Goal: Task Accomplishment & Management: Manage account settings

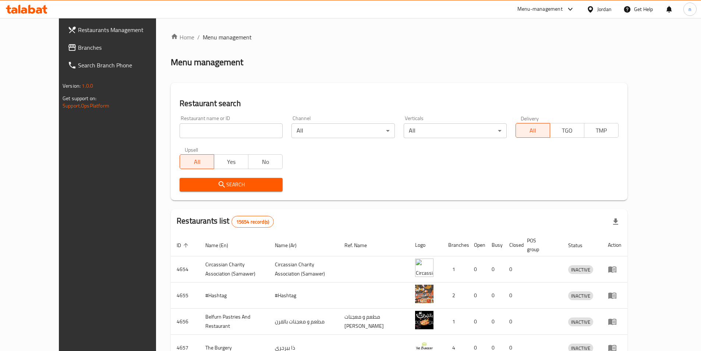
click at [608, 11] on div "Jordan" at bounding box center [605, 9] width 14 height 8
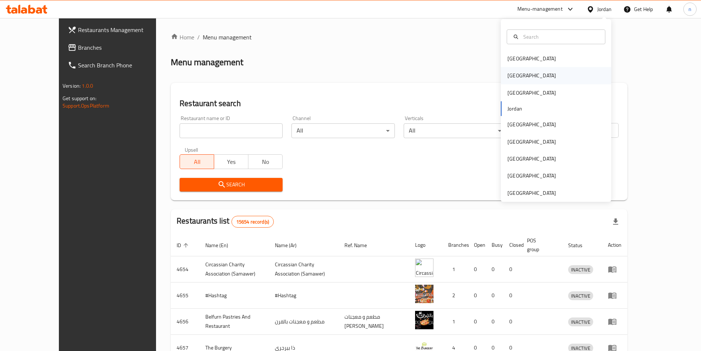
click at [526, 82] on div "[GEOGRAPHIC_DATA]" at bounding box center [556, 75] width 110 height 17
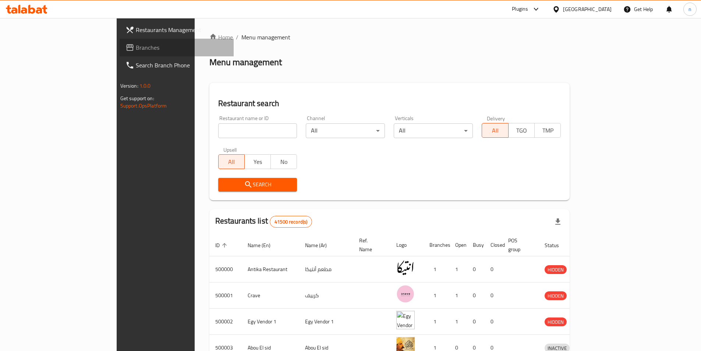
click at [120, 54] on link "Branches" at bounding box center [177, 48] width 114 height 18
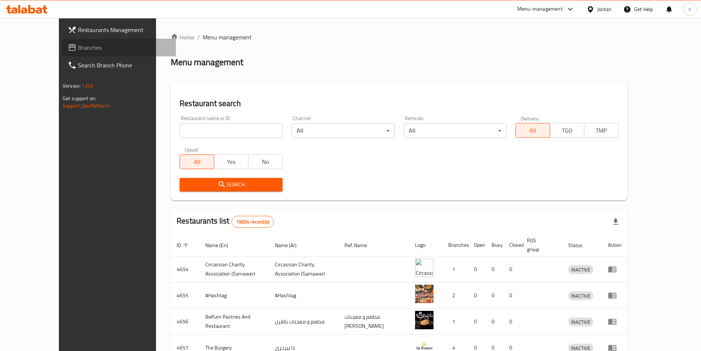
click at [78, 46] on span "Branches" at bounding box center [124, 47] width 92 height 9
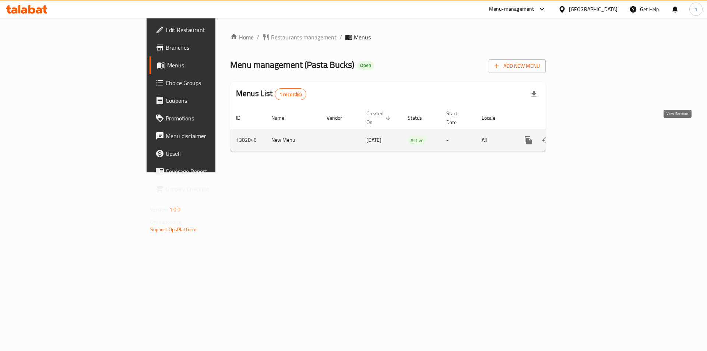
click at [586, 136] on icon "enhanced table" at bounding box center [581, 140] width 9 height 9
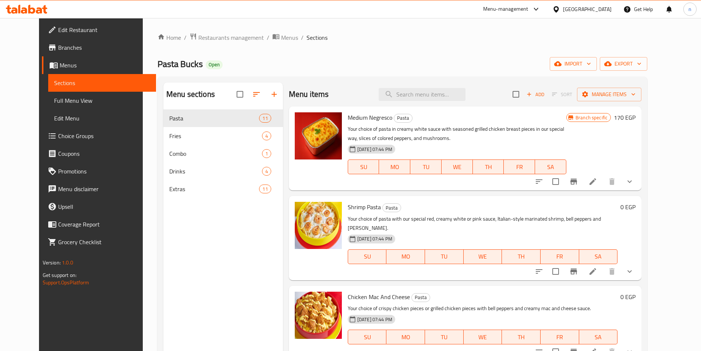
click at [58, 135] on span "Choice Groups" at bounding box center [104, 135] width 92 height 9
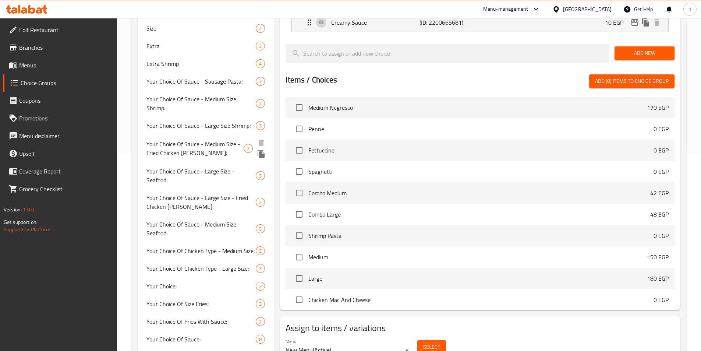
scroll to position [124, 0]
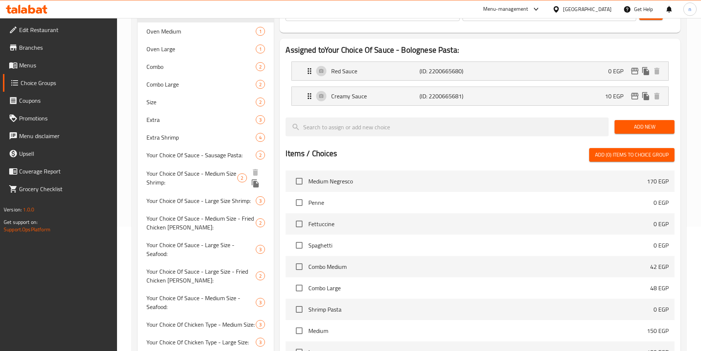
click at [221, 176] on span "Your Choice Of Sauce - Medium Size Shrimp:" at bounding box center [192, 178] width 91 height 18
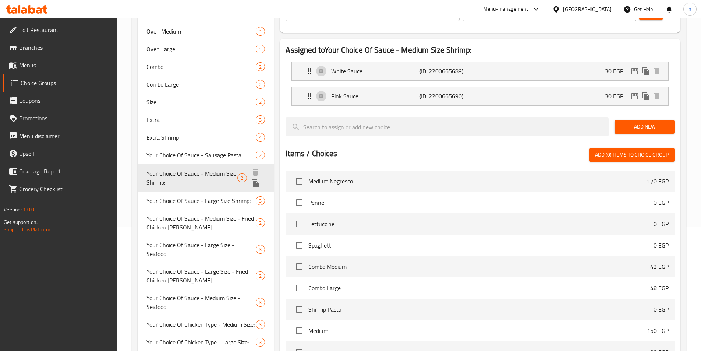
type input "Your Choice Of Sauce - Medium Size Shrimp:"
type input "إختيارك من الصوص - حجم وسط جمبري:"
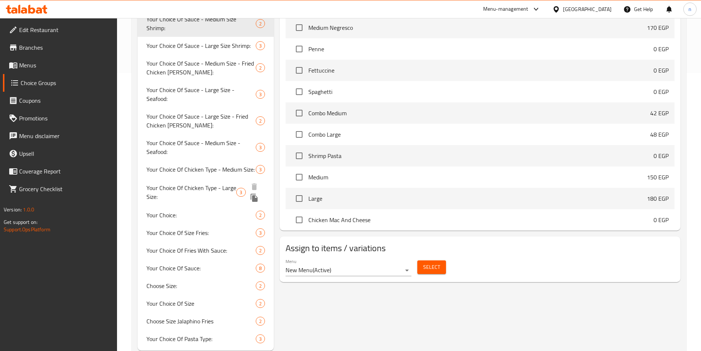
scroll to position [270, 0]
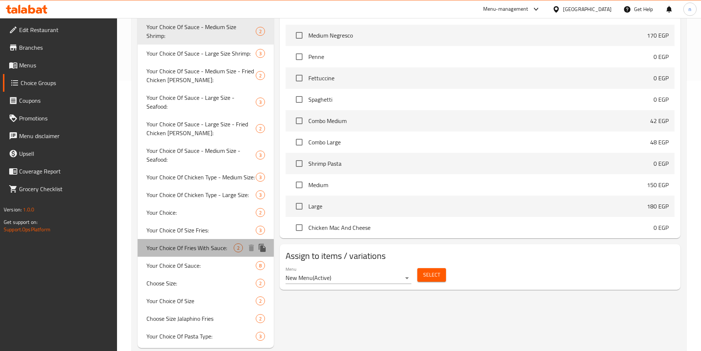
click at [187, 243] on span "Your Choice Of Fries With Sauce:" at bounding box center [191, 247] width 88 height 9
type input "Your Choice Of Fries With Sauce:"
type input "إختيارك من فرايز مع الصوص:"
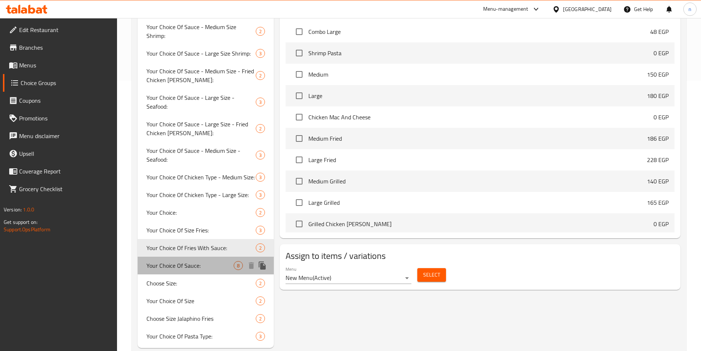
click at [188, 261] on span "Your Choice Of Sauce:" at bounding box center [191, 265] width 88 height 9
type input "Your Choice Of Sauce:"
type input "إختيارك من الصوص:"
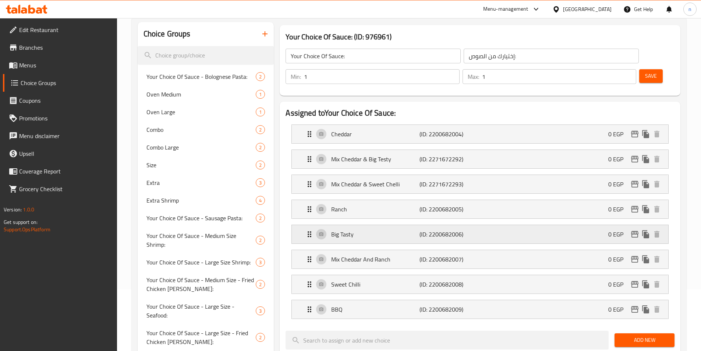
scroll to position [49, 0]
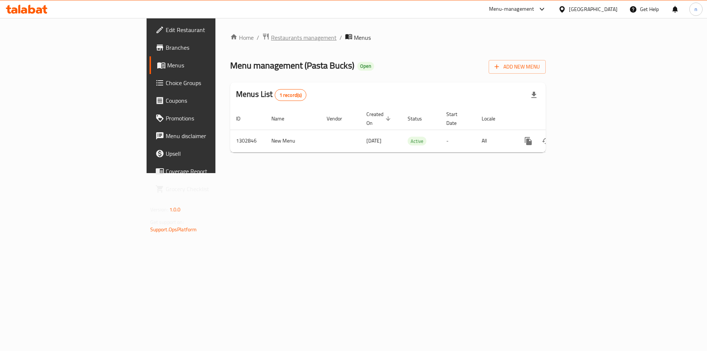
click at [271, 40] on span "Restaurants management" at bounding box center [304, 37] width 66 height 9
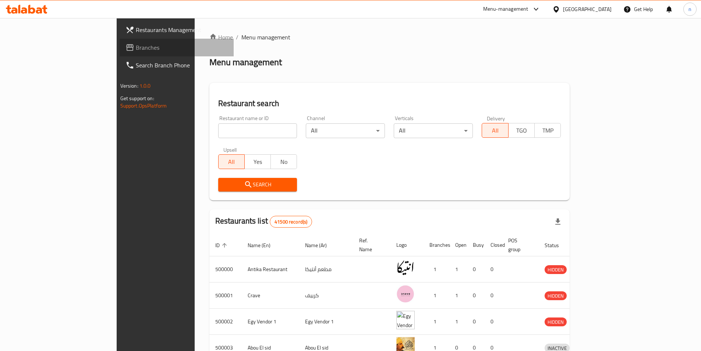
click at [136, 51] on span "Branches" at bounding box center [182, 47] width 92 height 9
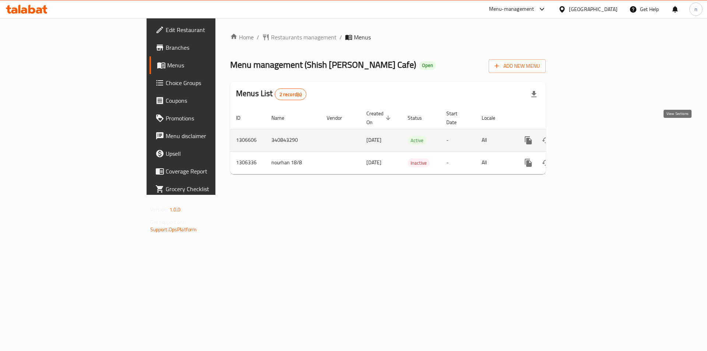
click at [586, 136] on icon "enhanced table" at bounding box center [581, 140] width 9 height 9
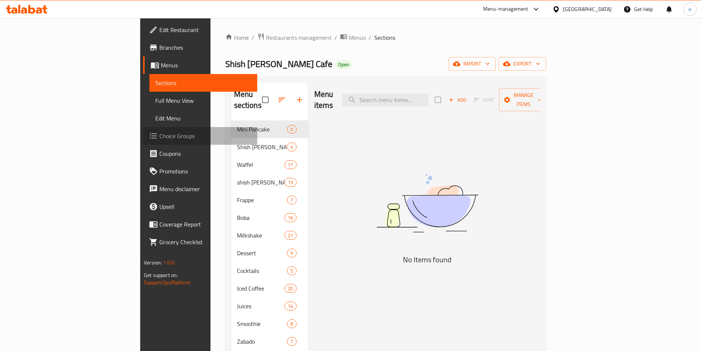
click at [143, 141] on link "Choice Groups" at bounding box center [200, 136] width 114 height 18
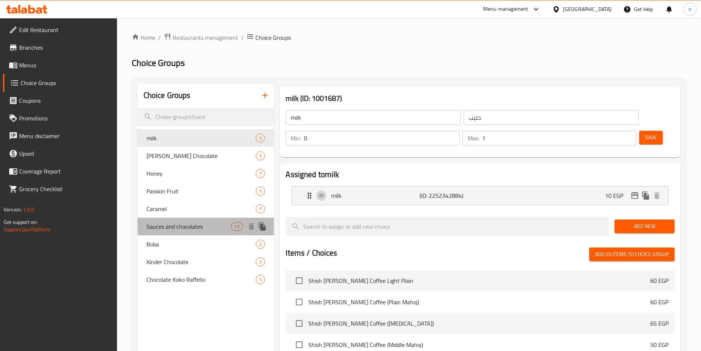
click at [198, 231] on span "Sauces and chocolates" at bounding box center [189, 226] width 85 height 9
type input "Sauces and chocolates"
type input "صوصات و شكولاتات"
type input "1"
type input "11"
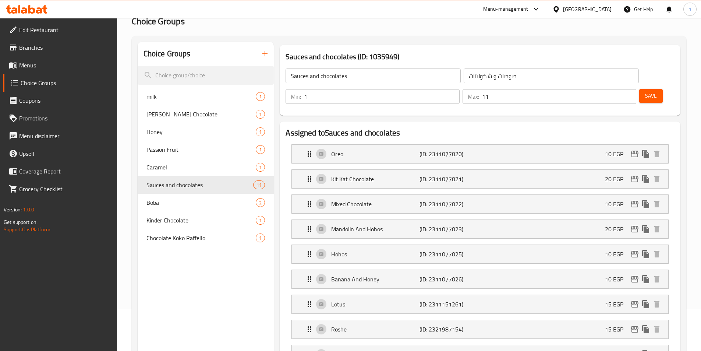
scroll to position [37, 0]
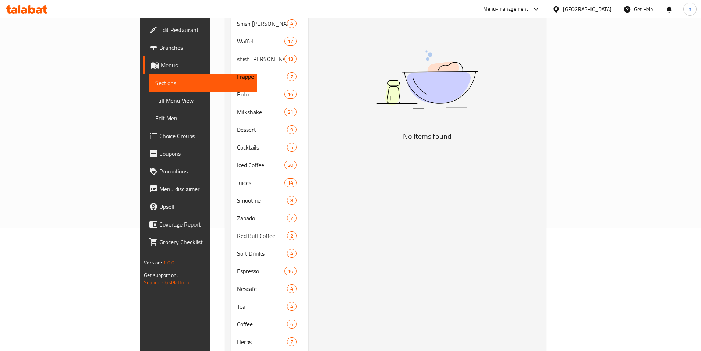
scroll to position [115, 0]
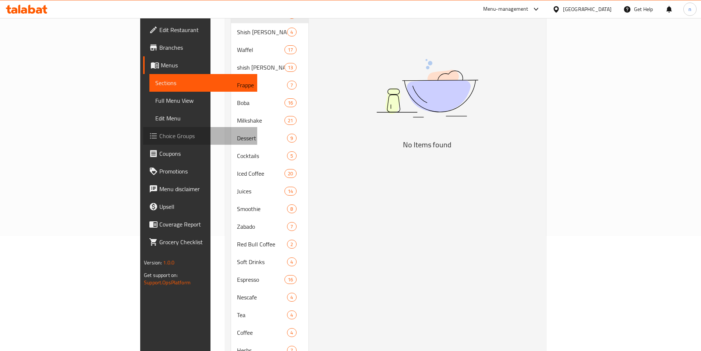
click at [159, 138] on span "Choice Groups" at bounding box center [205, 135] width 92 height 9
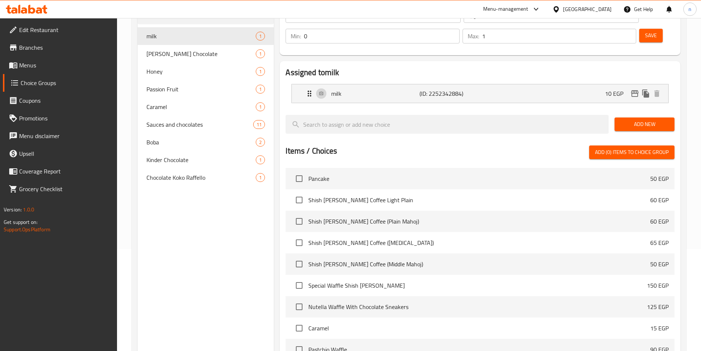
scroll to position [40, 0]
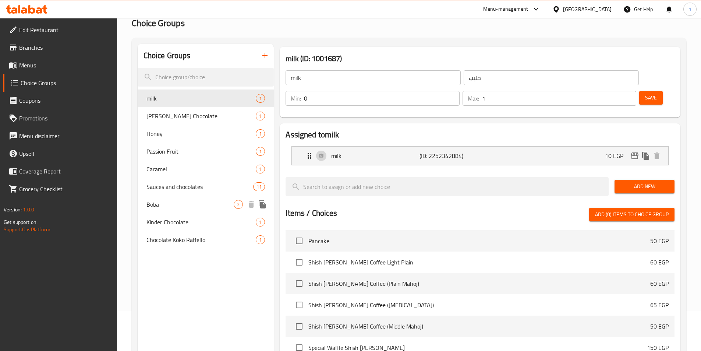
click at [172, 196] on div "Boba 2" at bounding box center [206, 204] width 137 height 18
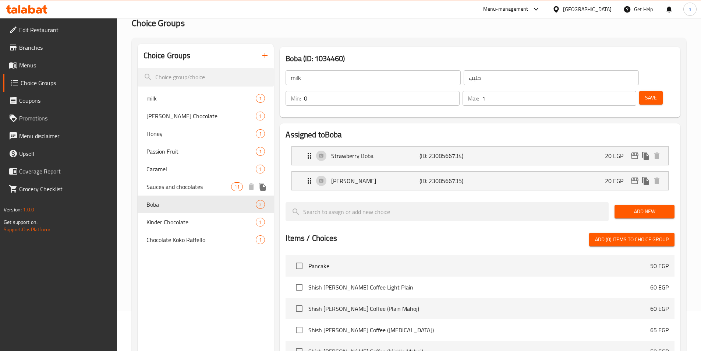
type input "Boba"
type input "بوبا"
click at [181, 178] on div "Sauces and chocolates 11" at bounding box center [206, 187] width 137 height 18
type input "Sauces and chocolates"
type input "صوصات و شكولاتات"
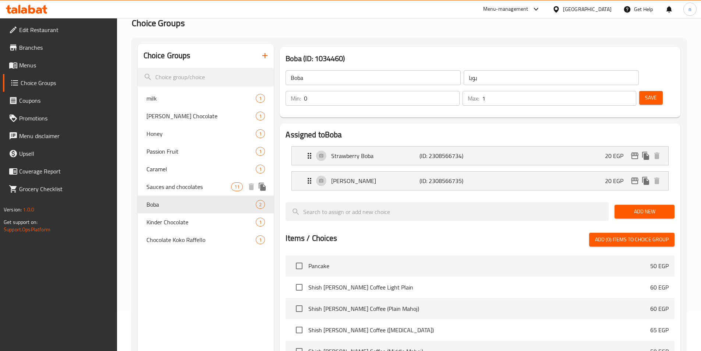
type input "1"
type input "11"
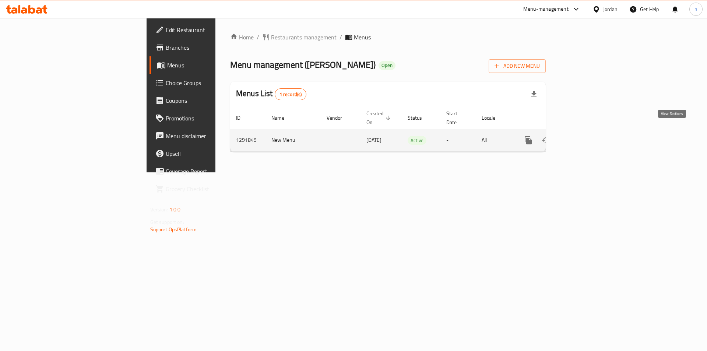
click at [586, 136] on icon "enhanced table" at bounding box center [581, 140] width 9 height 9
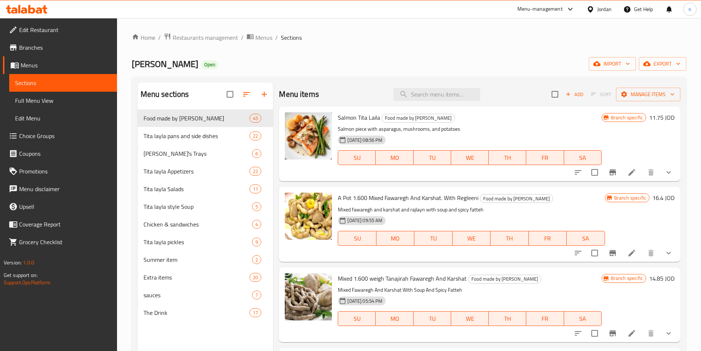
click at [37, 135] on span "Choice Groups" at bounding box center [65, 135] width 92 height 9
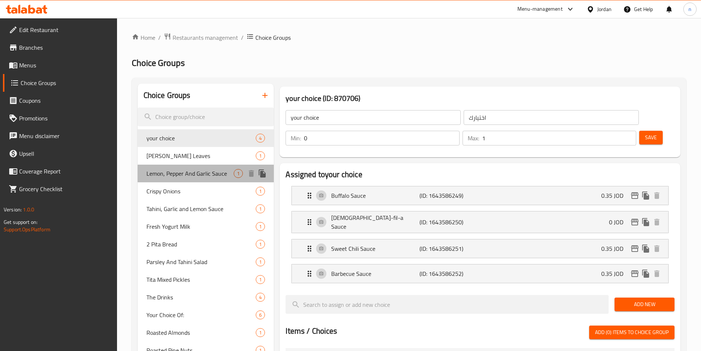
click at [200, 175] on span "Lemon, Pepper And Garlic Sauce" at bounding box center [191, 173] width 88 height 9
type input "Lemon, Pepper And Garlic Sauce"
type input "صوص الليمون والفلفل والثوم"
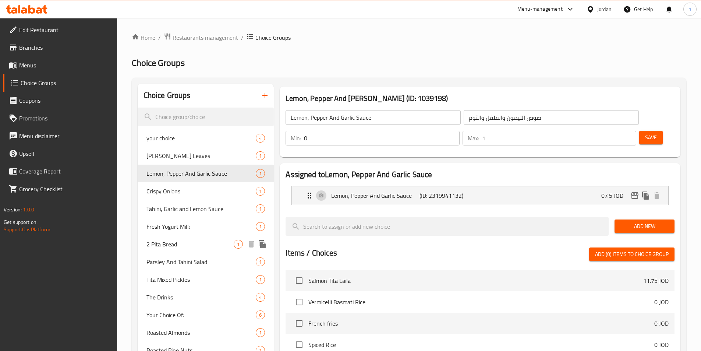
click at [200, 246] on span "2 Pita Bread" at bounding box center [191, 244] width 88 height 9
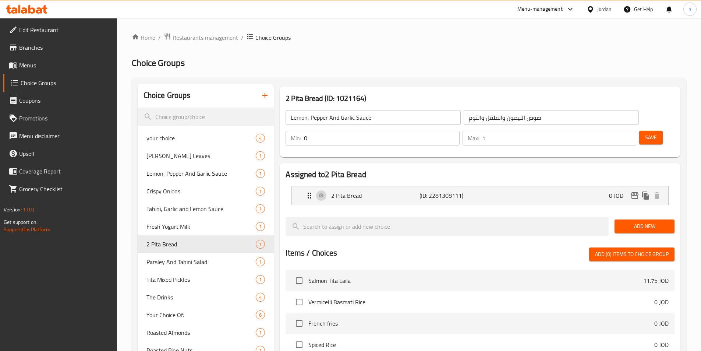
type input "2 Pita Bread"
type input "2 خبز بيتا"
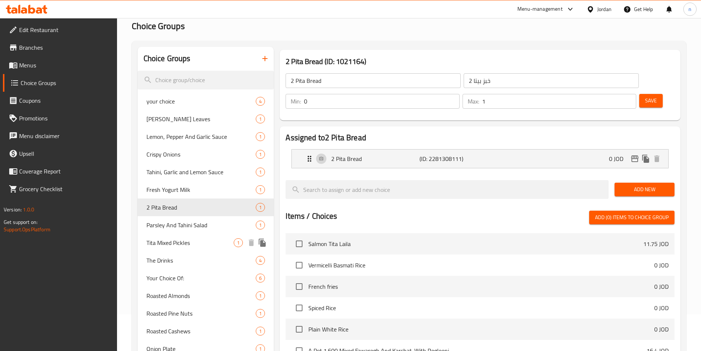
click at [180, 245] on span "Tita Mixed Pickles" at bounding box center [191, 242] width 88 height 9
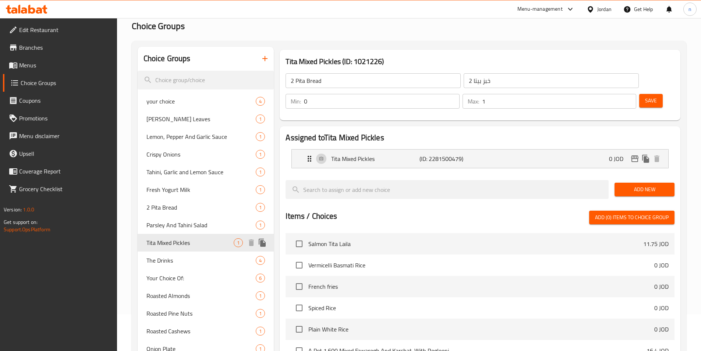
type input "Tita Mixed Pickles"
type input "مخلل تيتا المشكل"
click at [180, 160] on div "Crispy Onions 1" at bounding box center [206, 154] width 137 height 18
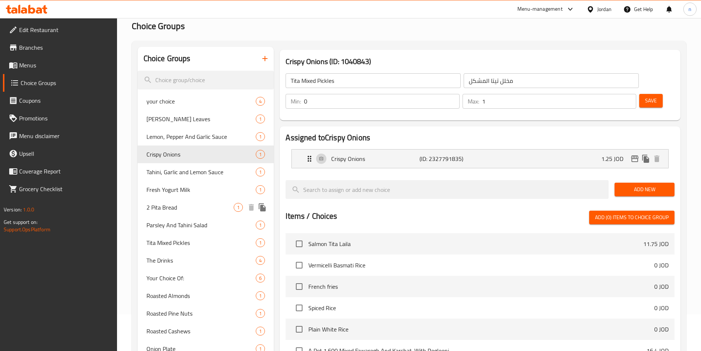
type input "Crispy Onions"
type input "بصل مقرمش"
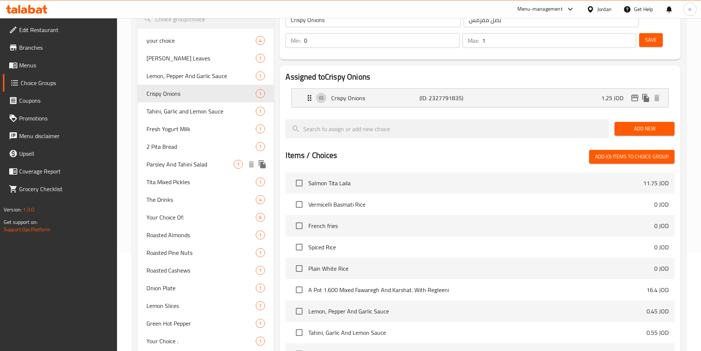
scroll to position [110, 0]
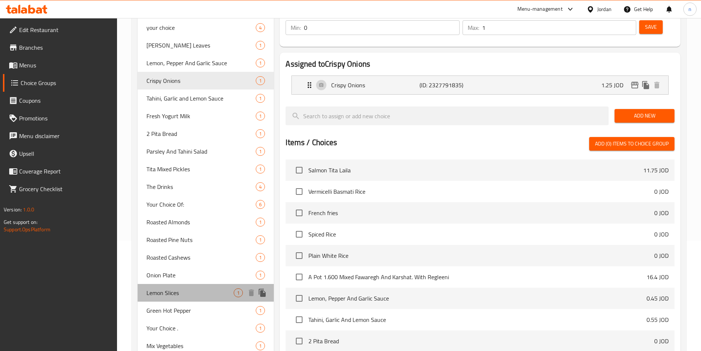
click at [179, 291] on span "Lemon Slices" at bounding box center [191, 292] width 88 height 9
type input "Lemon Slices"
type input "ليمون شرائح"
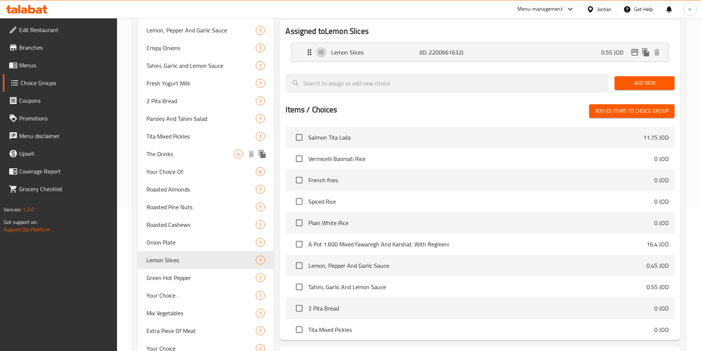
scroll to position [147, 0]
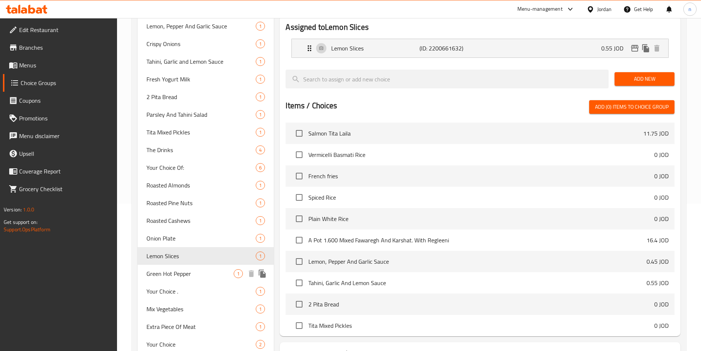
click at [179, 280] on div "Green Hot Pepper 1" at bounding box center [206, 274] width 137 height 18
type input "Green Hot Pepper"
type input "فلفل اخضر حار"
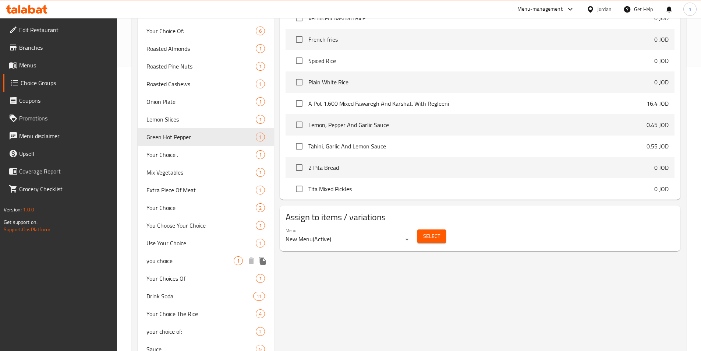
scroll to position [314, 0]
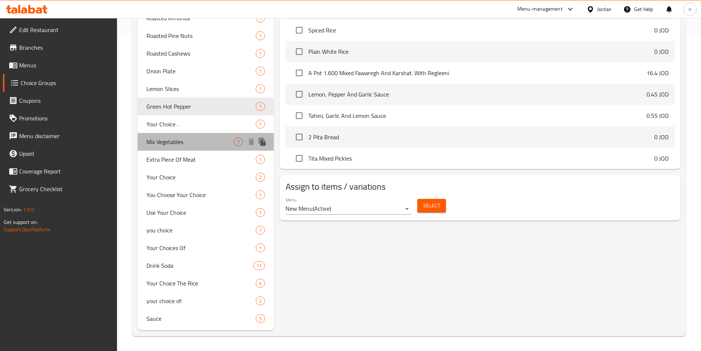
click at [178, 133] on div "Mix Vegetables 1" at bounding box center [206, 142] width 137 height 18
type input "Mix Vegetables"
type input "خضره مشكله"
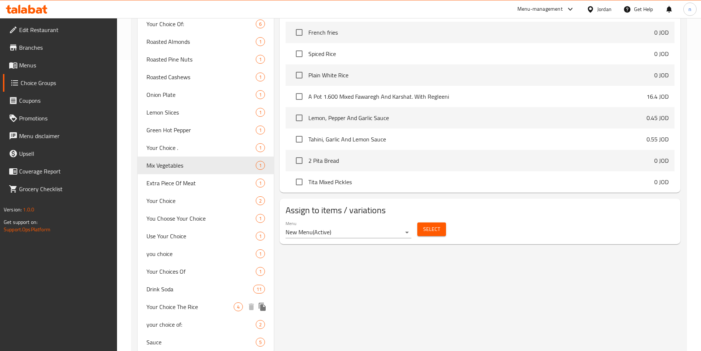
scroll to position [278, 0]
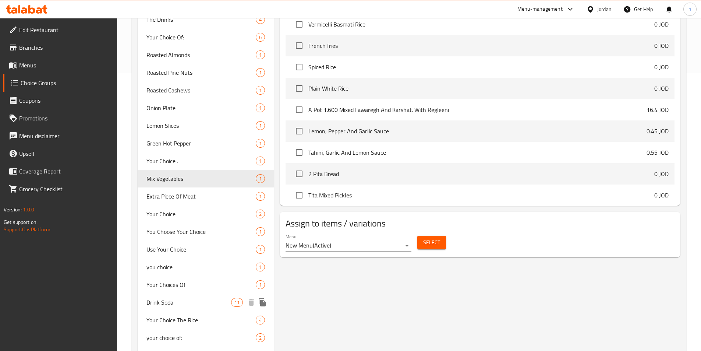
click at [162, 302] on span "Drink Soda" at bounding box center [189, 302] width 85 height 9
type input "Drink Soda"
type input "شرب الصودا"
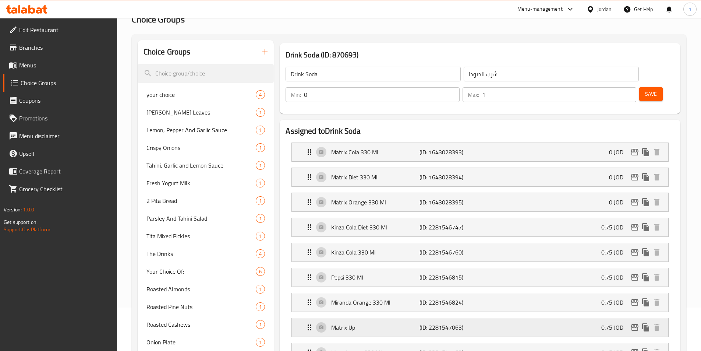
scroll to position [57, 0]
